Goal: Transaction & Acquisition: Purchase product/service

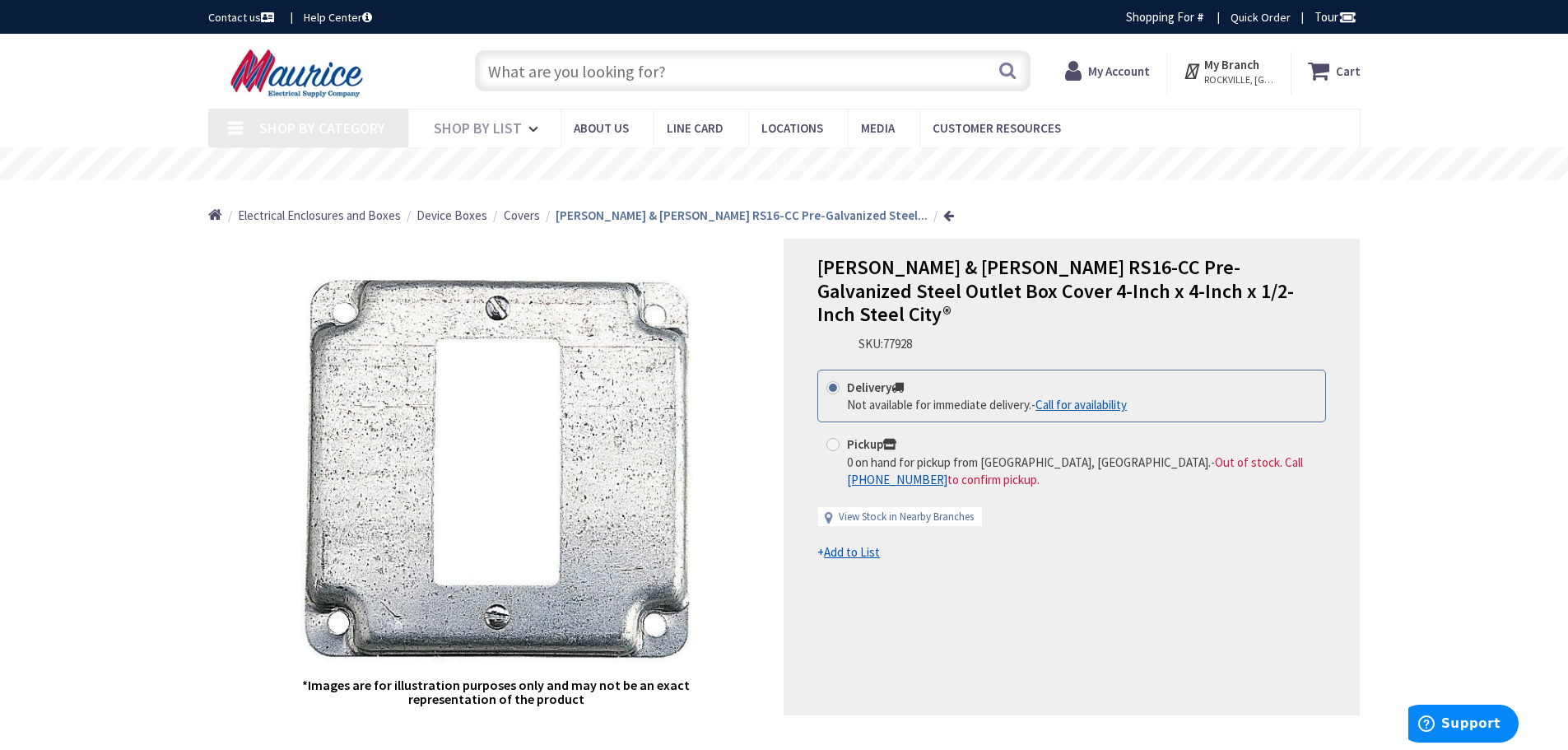
click at [539, 84] on input "text" at bounding box center [753, 71] width 556 height 41
paste input "FLBC4500"
type input "FLBC4500"
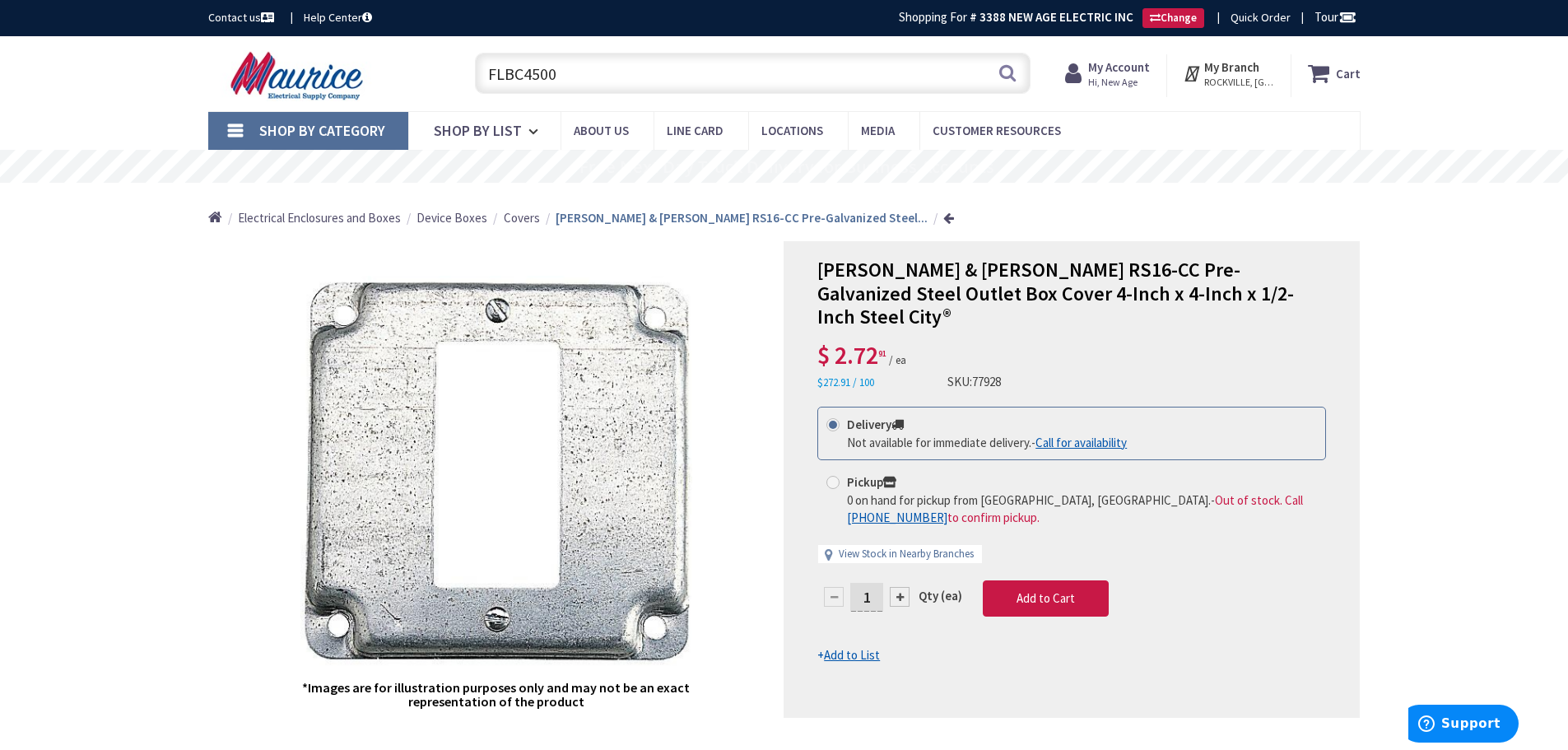
type input "[STREET_ADDRESS][MEDICAL_DATA]"
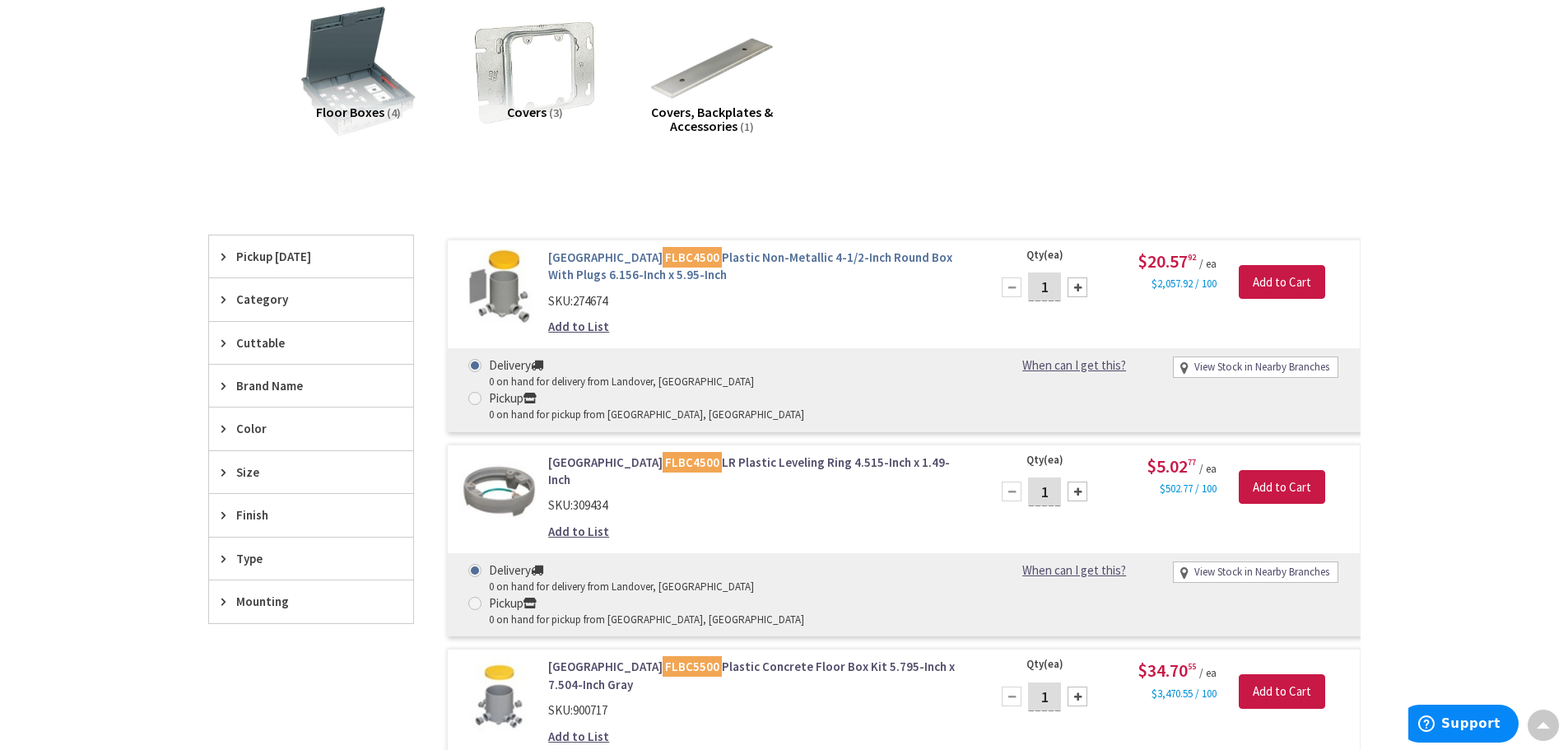
scroll to position [249, 0]
click at [742, 251] on link "Arlington FLBC4500 Plastic Non-Metallic 4-1/2-Inch Round Box With Plugs 6.156-I…" at bounding box center [758, 267] width 419 height 35
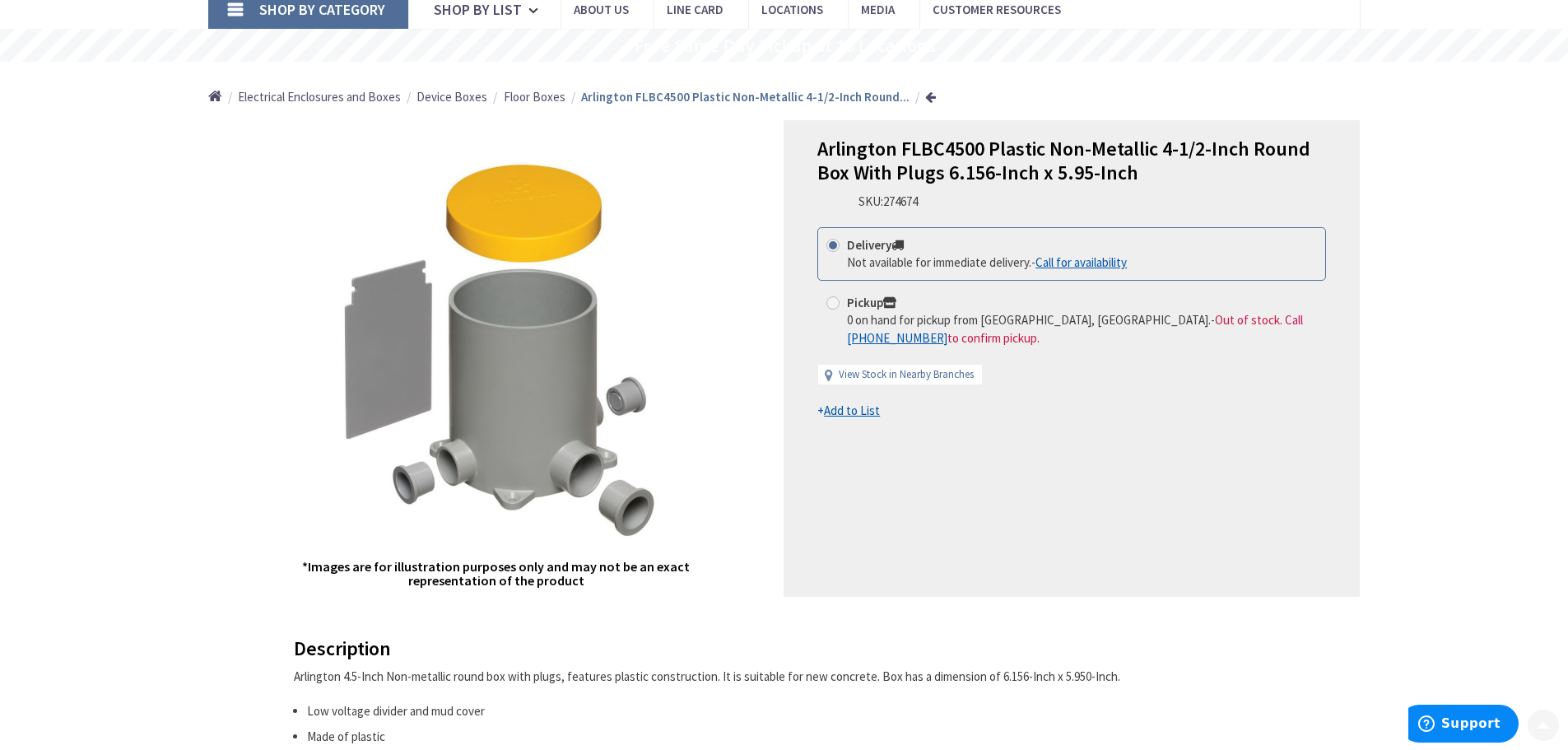
scroll to position [164, 0]
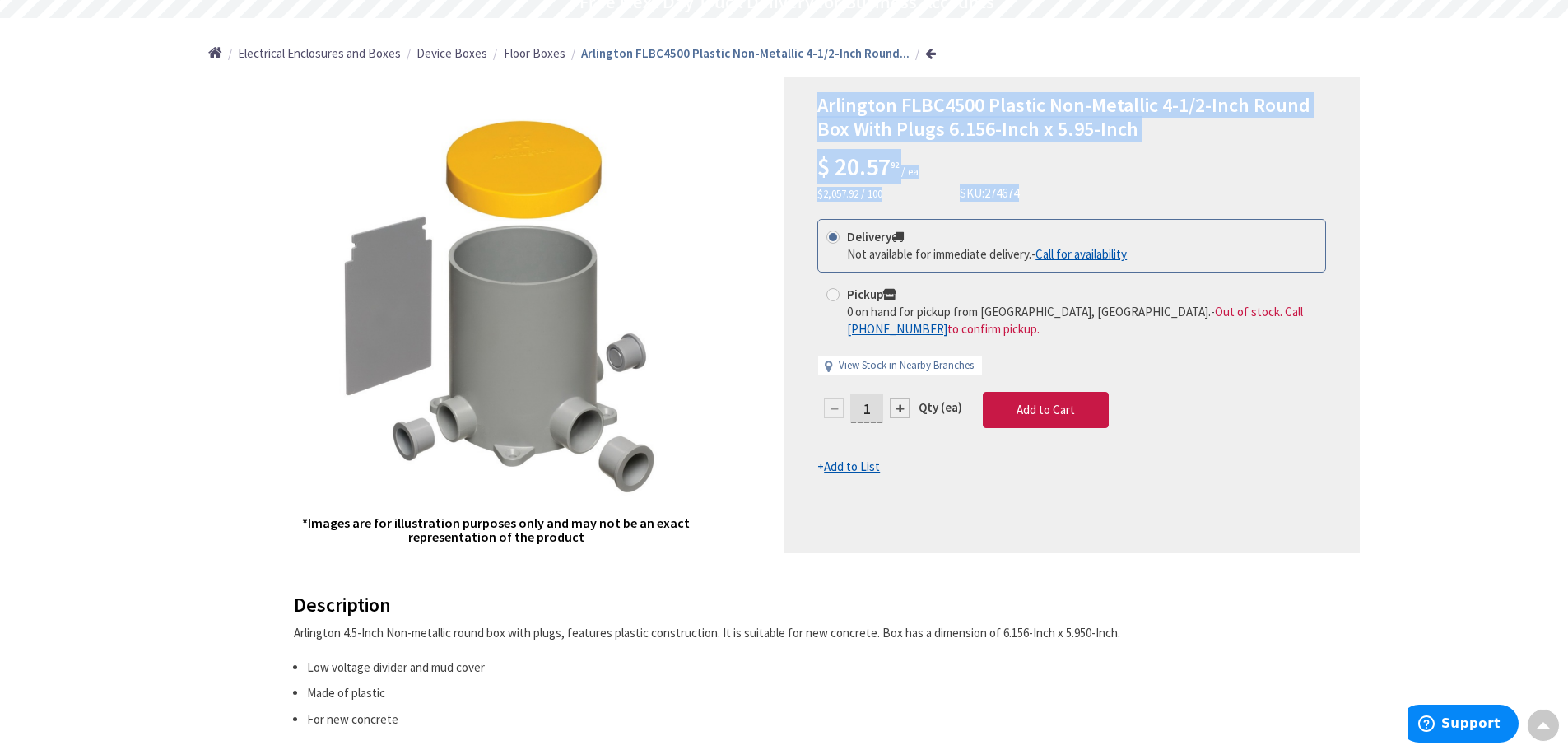
drag, startPoint x: 939, startPoint y: 148, endPoint x: 808, endPoint y: 97, distance: 140.6
click at [808, 97] on div "Arlington FLBC4500 Plastic Non-Metallic 4-1/2-Inch Round Box With Plugs 6.156-I…" at bounding box center [1071, 315] width 576 height 476
click at [1016, 147] on div "Arlington FLBC4500 Plastic Non-Metallic 4-1/2-Inch Round Box With Plugs 6.156-I…" at bounding box center [1072, 148] width 509 height 108
